Goal: Check status: Check status

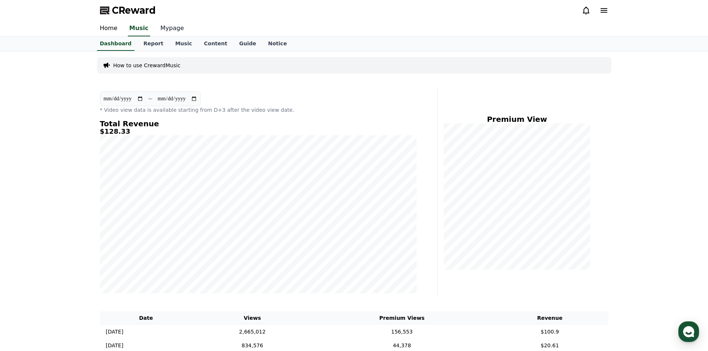
click at [163, 24] on link "Mypage" at bounding box center [172, 29] width 35 height 16
select select "**********"
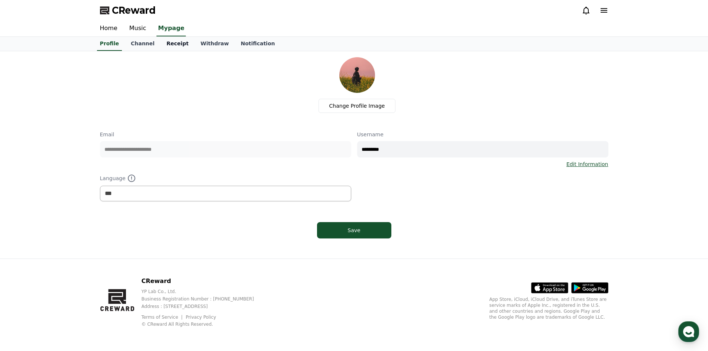
click at [175, 43] on link "Receipt" at bounding box center [177, 44] width 34 height 14
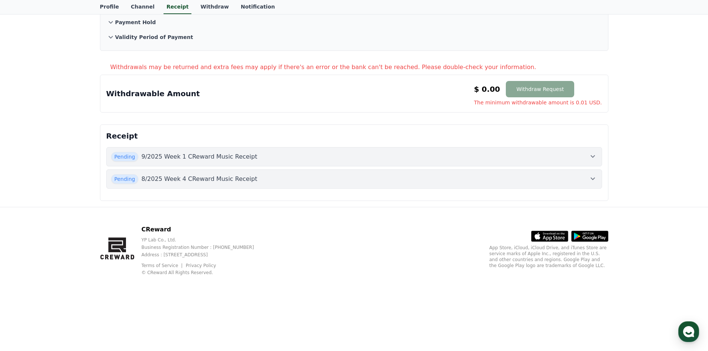
scroll to position [93, 0]
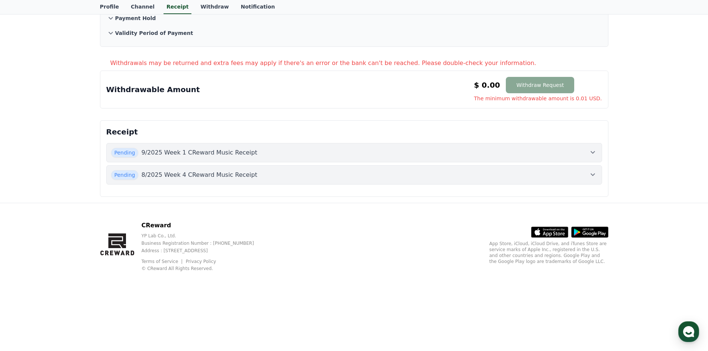
click at [262, 153] on div "Pending 9/2025 Week 1 CReward Music Receipt" at bounding box center [354, 153] width 486 height 10
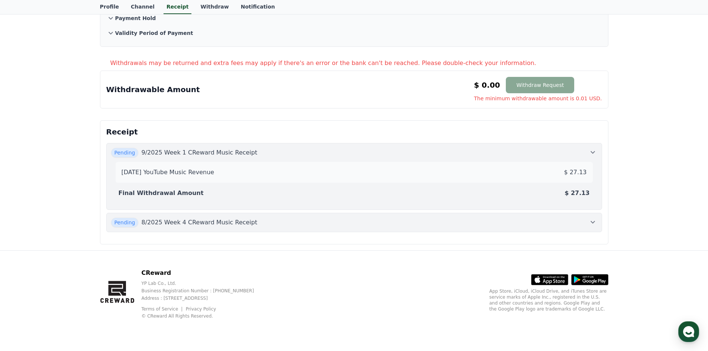
scroll to position [85, 0]
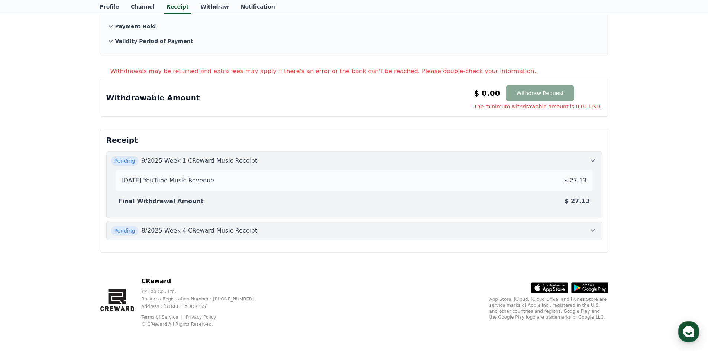
click at [263, 218] on div "Pending 9/2025 Week 1 CReward Music Receipt [DATE] YouTube Music Revenue $ 27.1…" at bounding box center [354, 195] width 496 height 89
click at [204, 11] on link "Withdraw" at bounding box center [214, 7] width 40 height 14
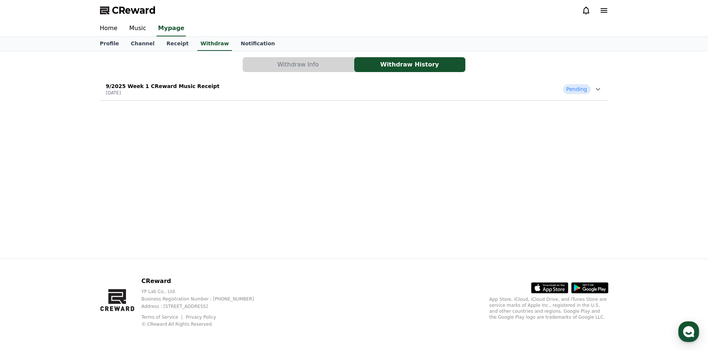
click at [251, 88] on div "9/2025 Week 1 CReward Music Receipt [DATE] Pending" at bounding box center [354, 89] width 508 height 19
